Goal: Information Seeking & Learning: Understand process/instructions

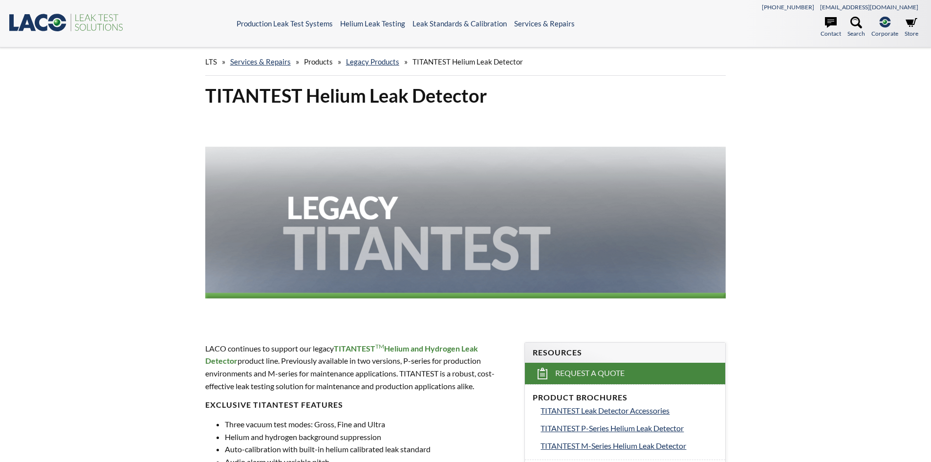
select select "Language Translate Widget"
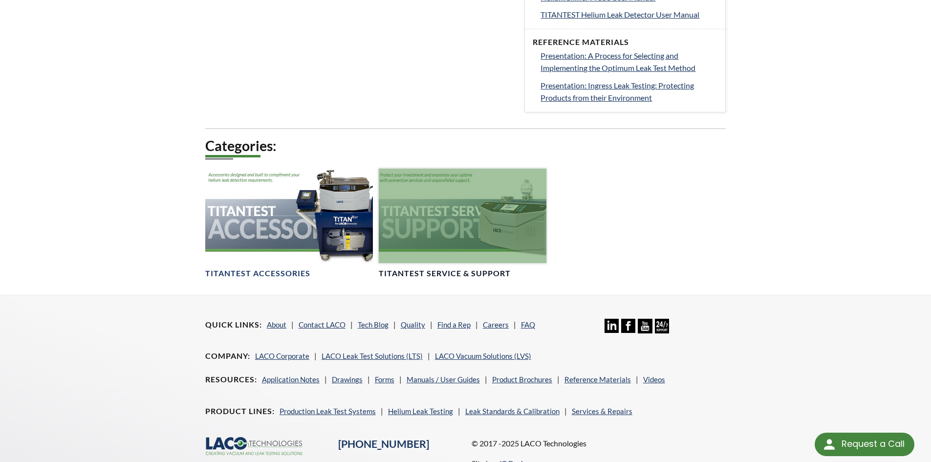
scroll to position [782, 0]
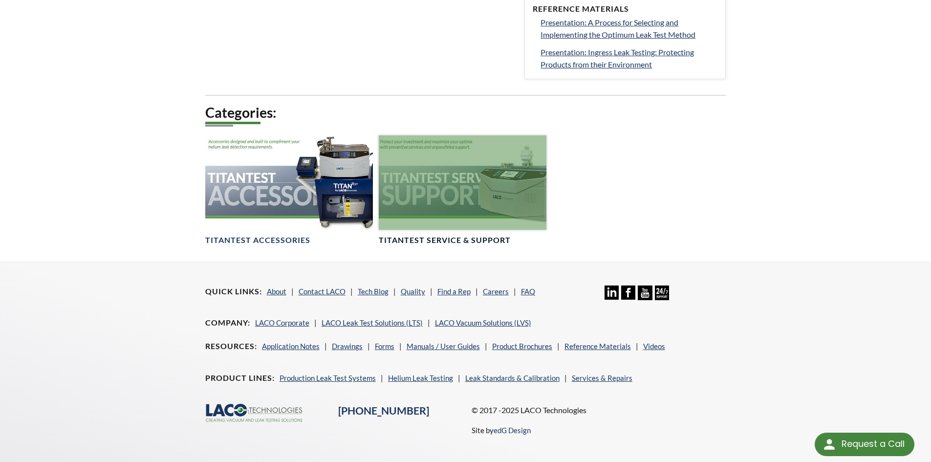
click at [495, 217] on div at bounding box center [463, 182] width 168 height 94
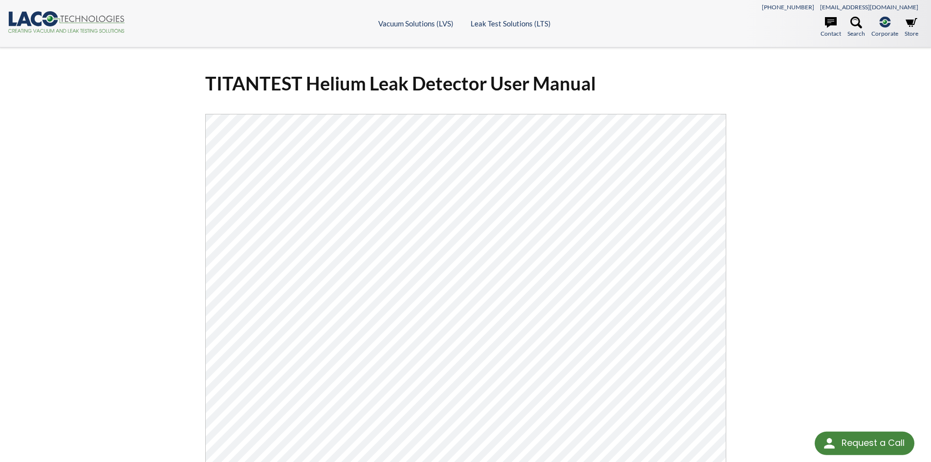
select select "Language Translate Widget"
